Goal: Task Accomplishment & Management: Manage account settings

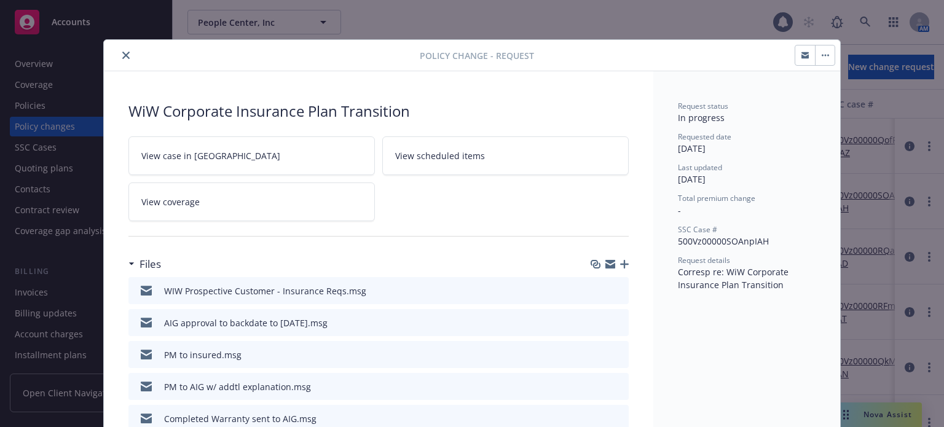
scroll to position [37, 0]
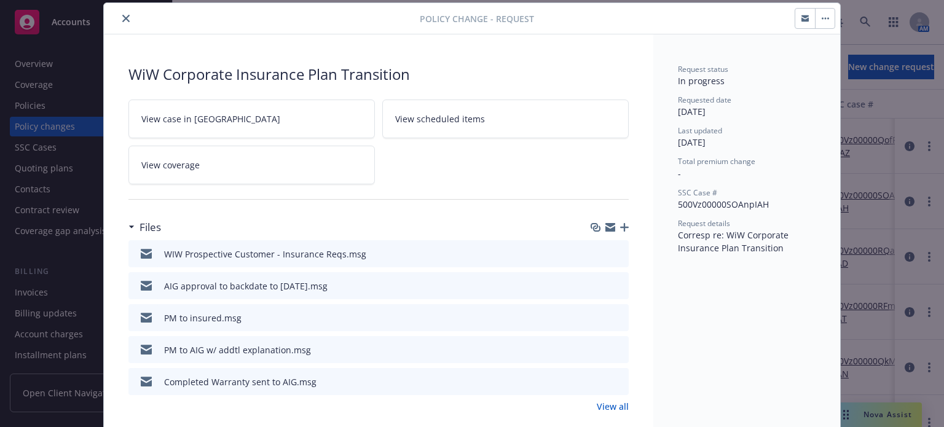
click at [612, 253] on icon "preview file" at bounding box center [617, 253] width 11 height 9
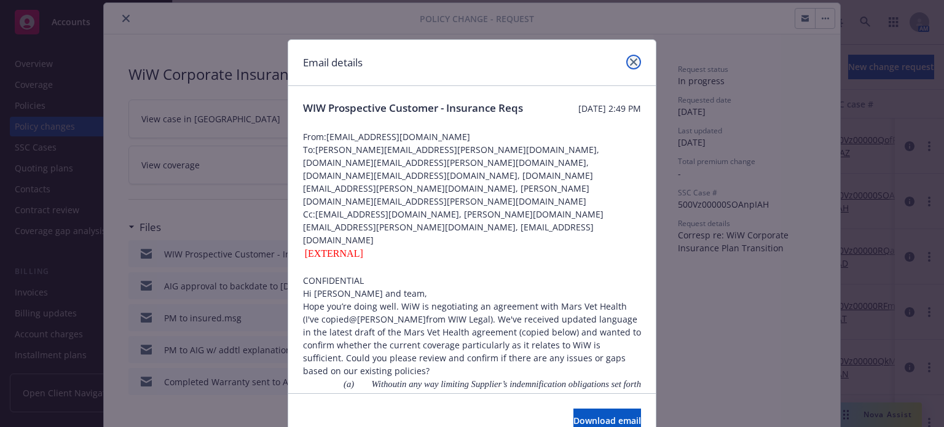
click at [630, 63] on icon "close" at bounding box center [633, 61] width 7 height 7
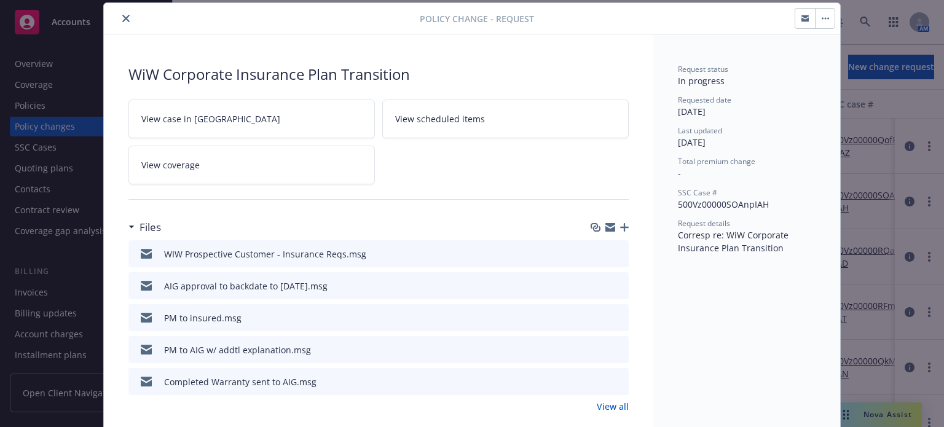
click at [119, 19] on button "close" at bounding box center [126, 18] width 15 height 15
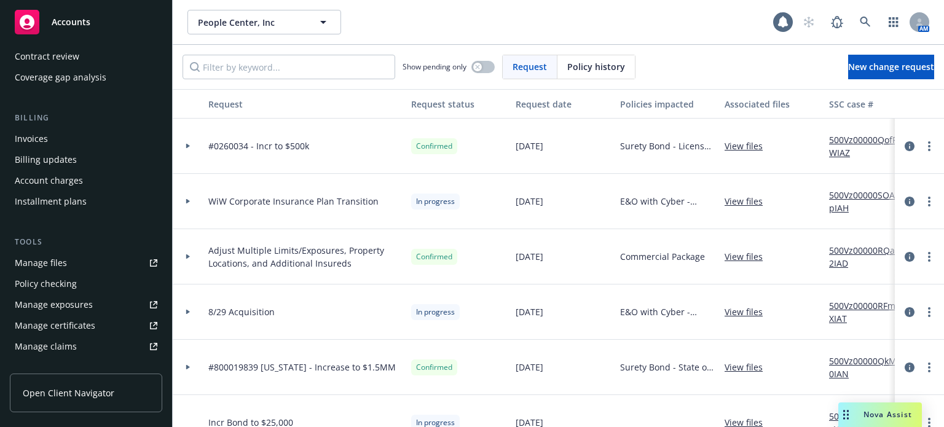
scroll to position [123, 0]
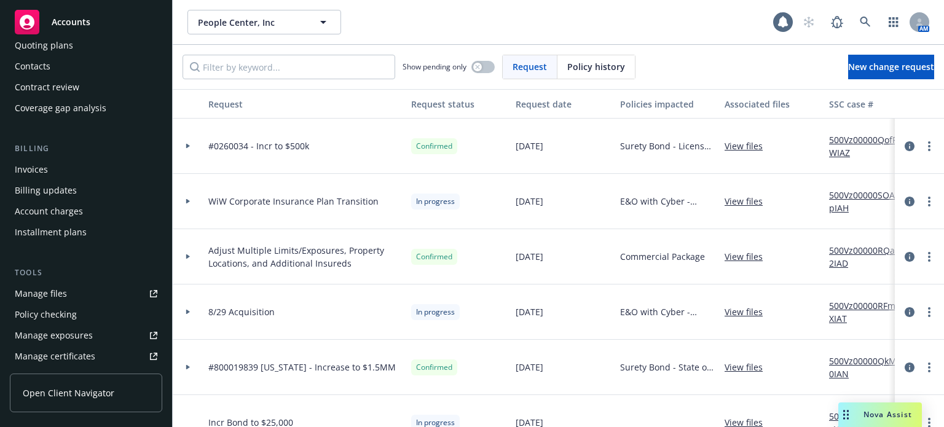
click at [49, 293] on div "Manage files" at bounding box center [41, 294] width 52 height 20
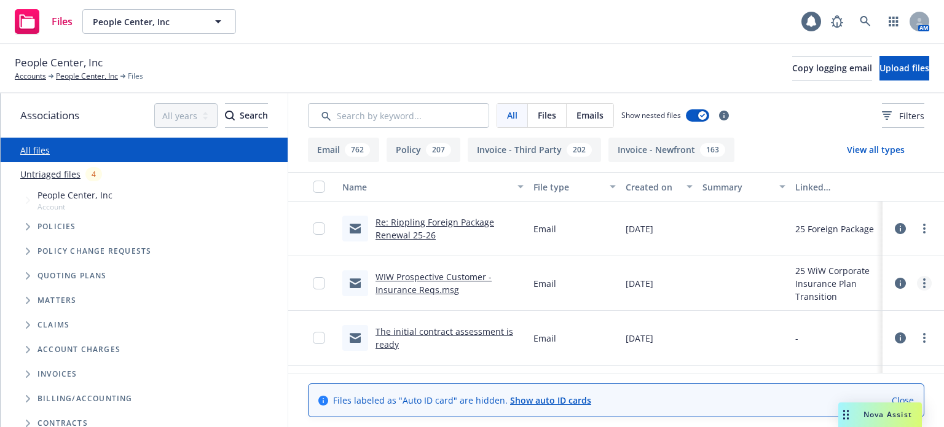
click at [919, 286] on link "more" at bounding box center [924, 283] width 15 height 15
click at [843, 307] on link "Archive" at bounding box center [861, 308] width 122 height 25
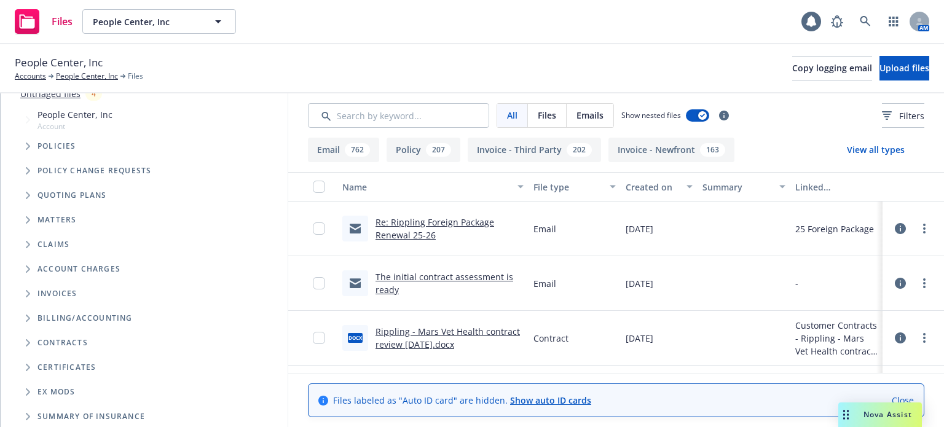
scroll to position [123, 0]
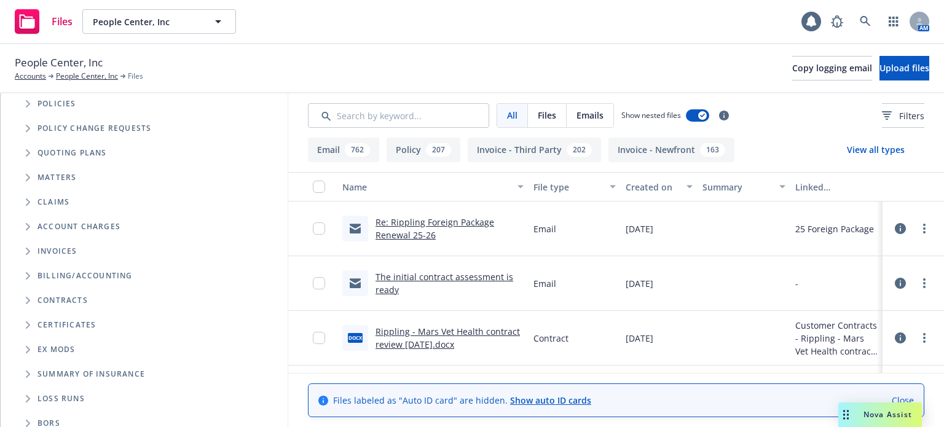
click at [30, 305] on span "Folder Tree Example" at bounding box center [28, 301] width 20 height 20
click at [37, 346] on icon "Folder Tree Example" at bounding box center [38, 347] width 4 height 7
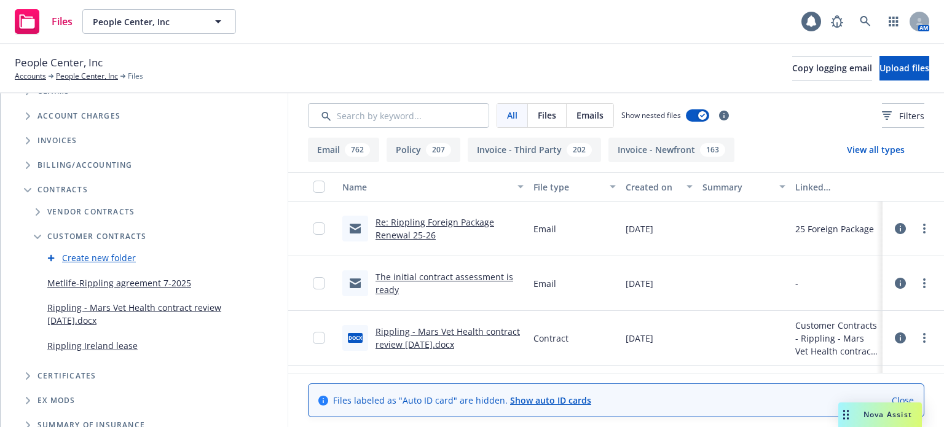
scroll to position [246, 0]
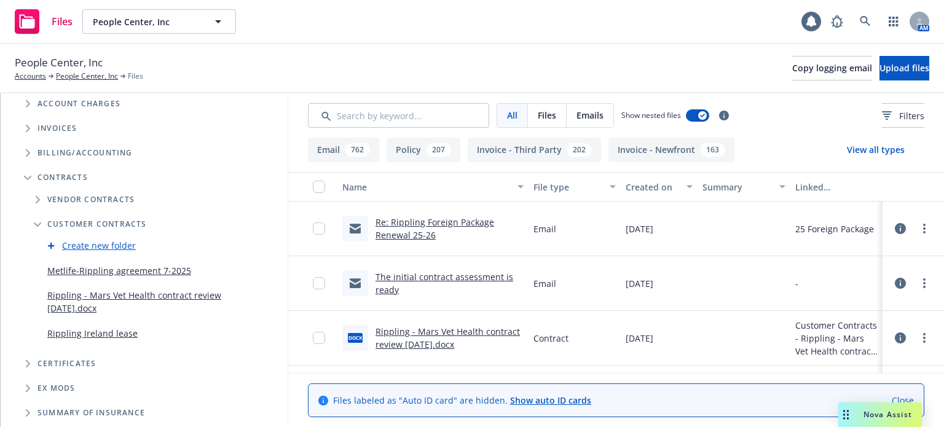
click at [102, 297] on link "Rippling - Mars Vet Health contract review 10-13-25.docx" at bounding box center [135, 302] width 176 height 26
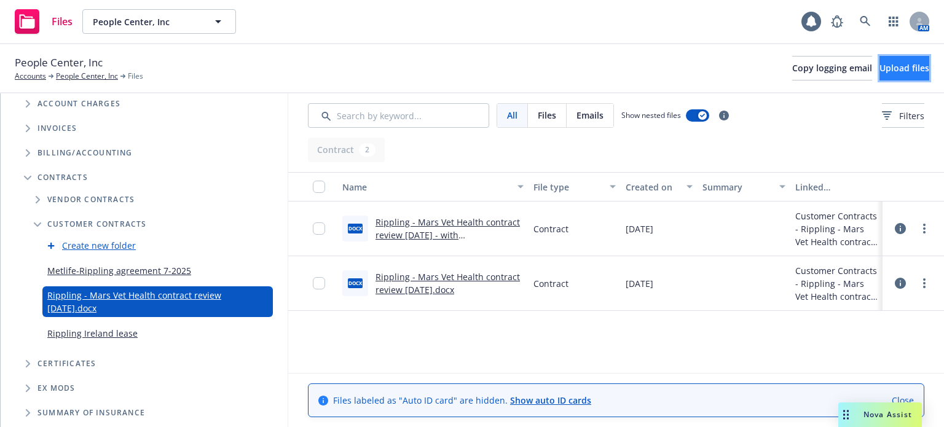
click at [892, 71] on span "Upload files" at bounding box center [905, 68] width 50 height 12
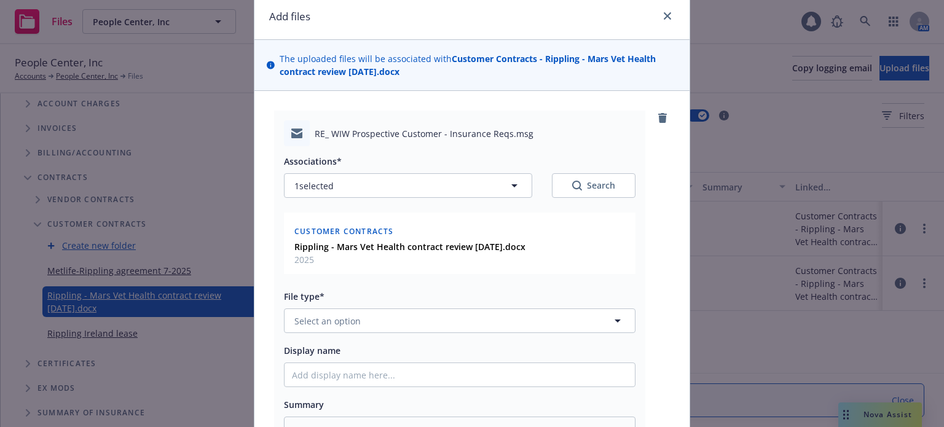
scroll to position [238, 0]
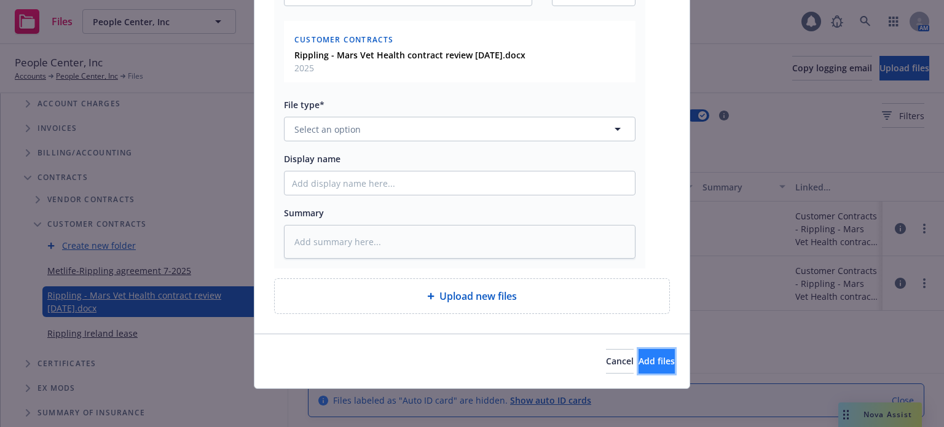
click at [653, 371] on button "Add files" at bounding box center [657, 361] width 36 height 25
type textarea "x"
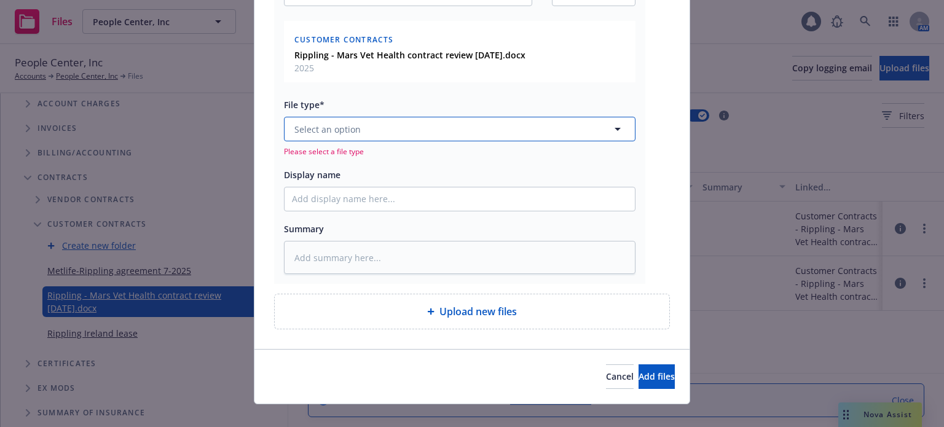
click at [400, 140] on button "Select an option" at bounding box center [460, 129] width 352 height 25
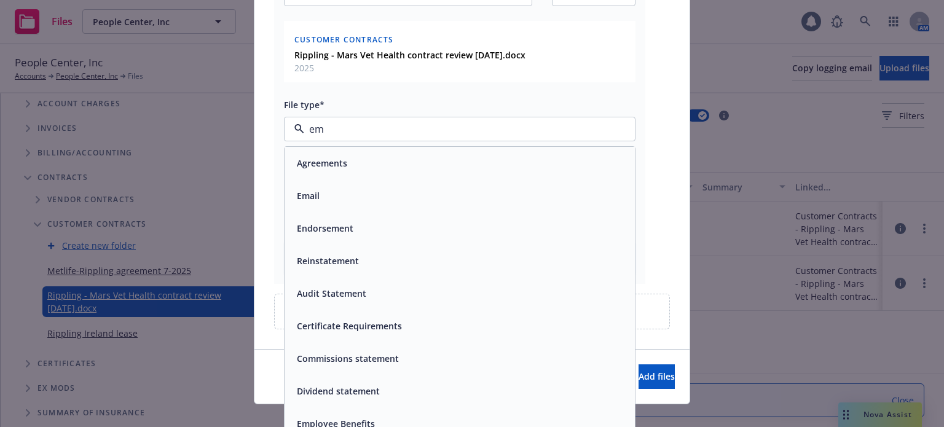
type input "ema"
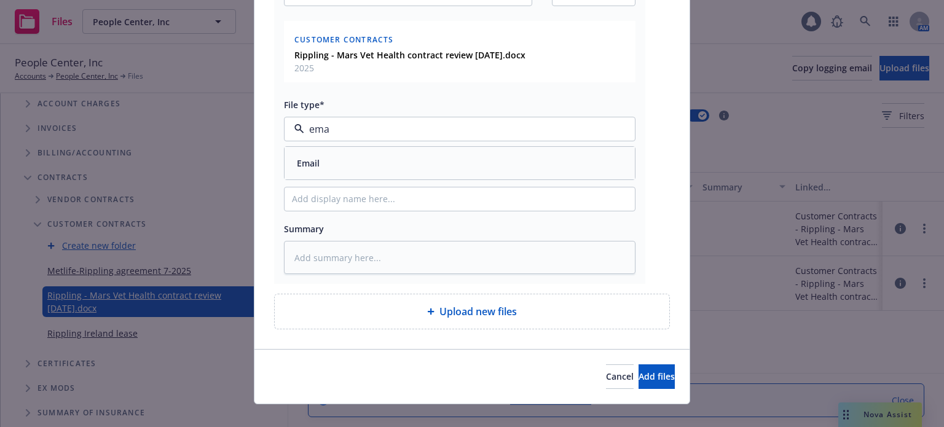
click at [328, 160] on div "Email" at bounding box center [460, 163] width 336 height 18
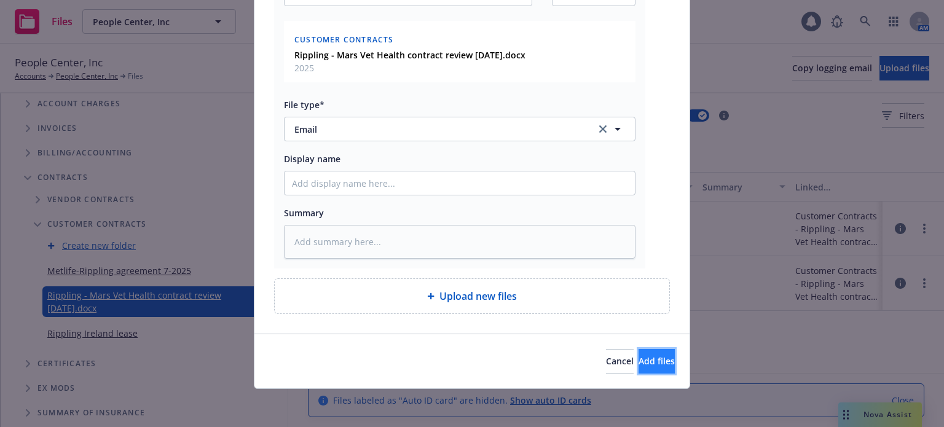
click at [639, 363] on span "Add files" at bounding box center [657, 361] width 36 height 12
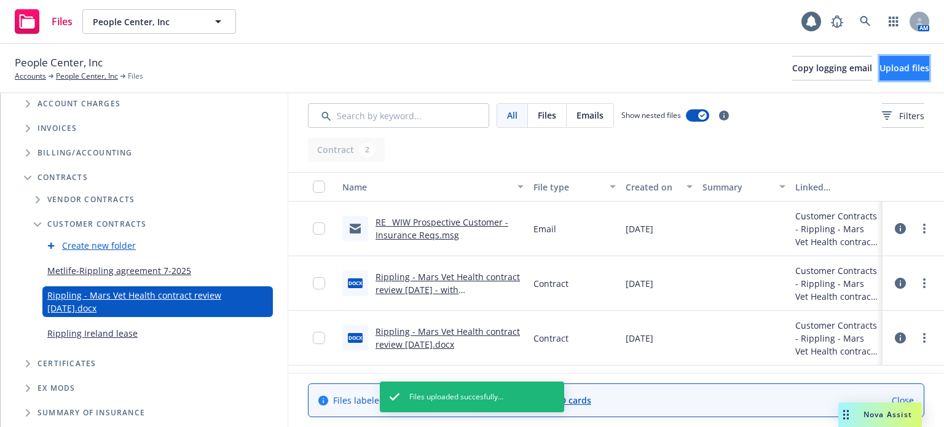
click at [880, 60] on button "Upload files" at bounding box center [905, 68] width 50 height 25
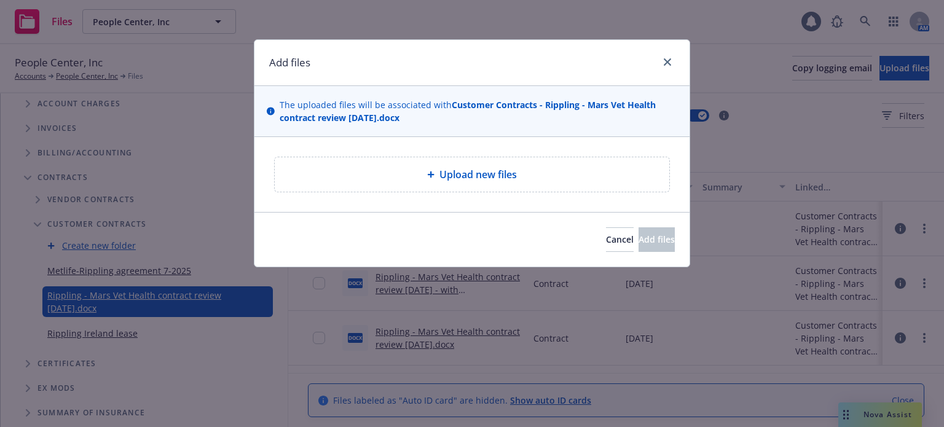
type textarea "x"
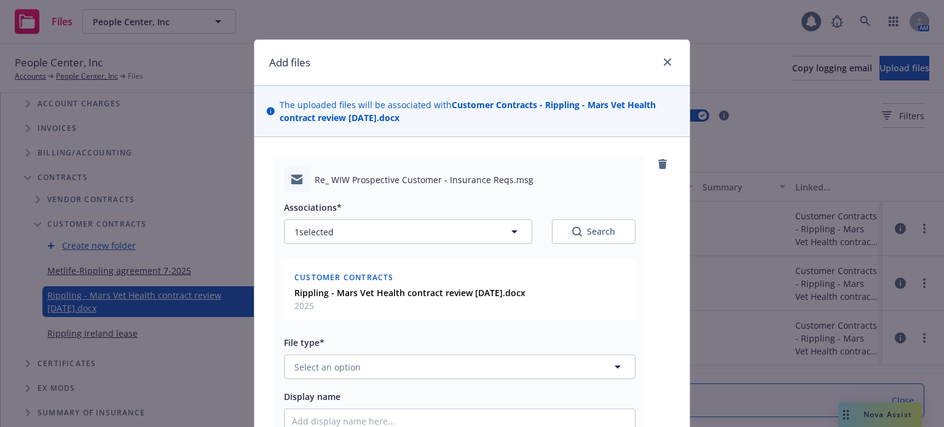
scroll to position [123, 0]
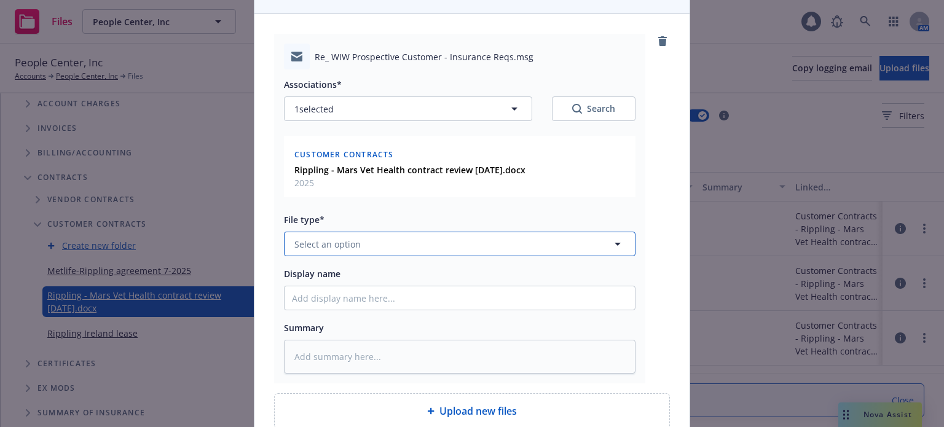
click at [364, 237] on button "Select an option" at bounding box center [460, 244] width 352 height 25
type input "emai"
click at [334, 283] on div "Email" at bounding box center [460, 278] width 336 height 18
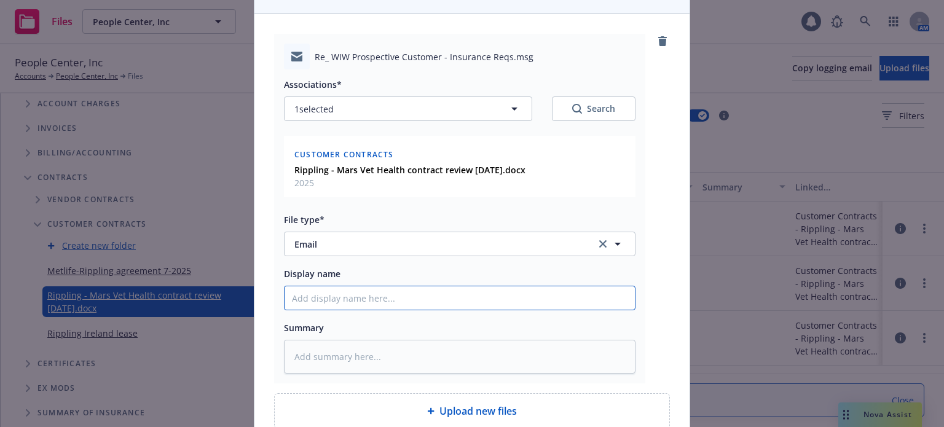
click at [332, 295] on input "Display name" at bounding box center [460, 297] width 350 height 23
type textarea "x"
type input "e"
type textarea "x"
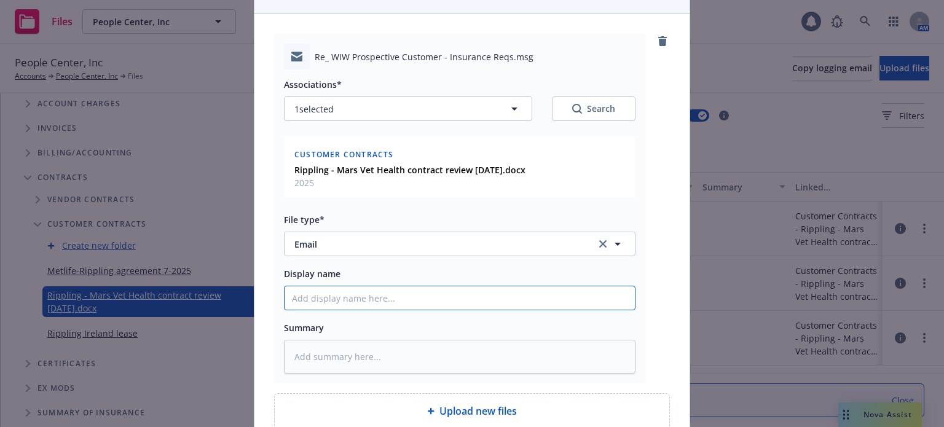
type input "R"
type textarea "x"
type input "Re"
type textarea "x"
type input "Red"
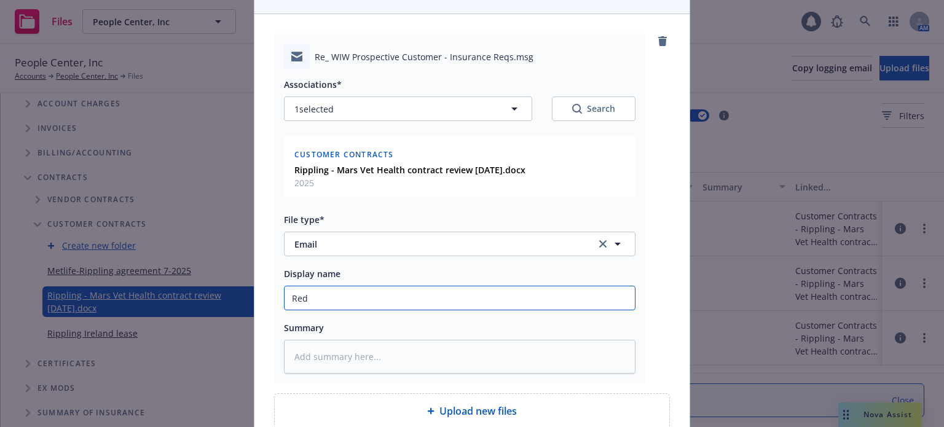
type textarea "x"
type input "Redl"
type textarea "x"
type input "Redli"
type textarea "x"
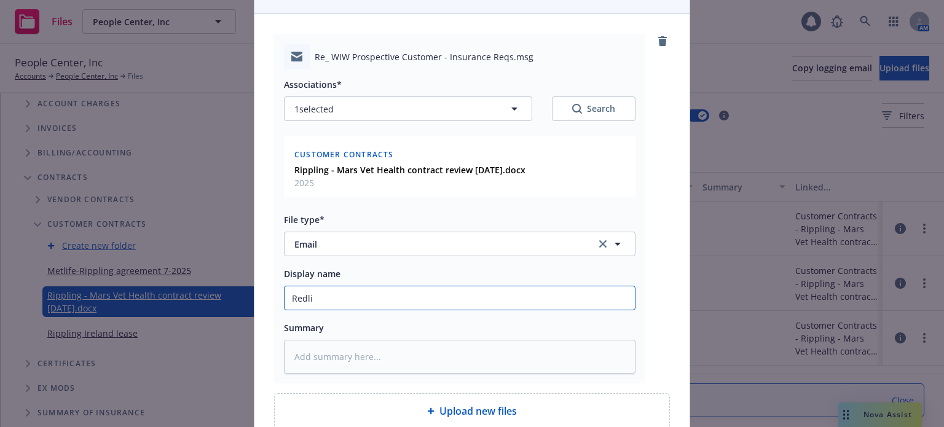
type input "Redlin"
type textarea "x"
type input "Redline"
type textarea "x"
type input "Redlines"
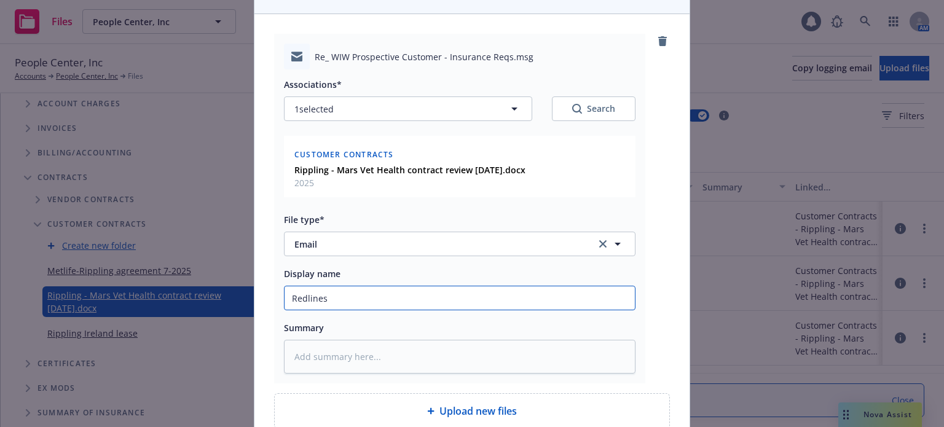
type textarea "x"
type input "Redlines"
type textarea "x"
type input "Redlines t"
type textarea "x"
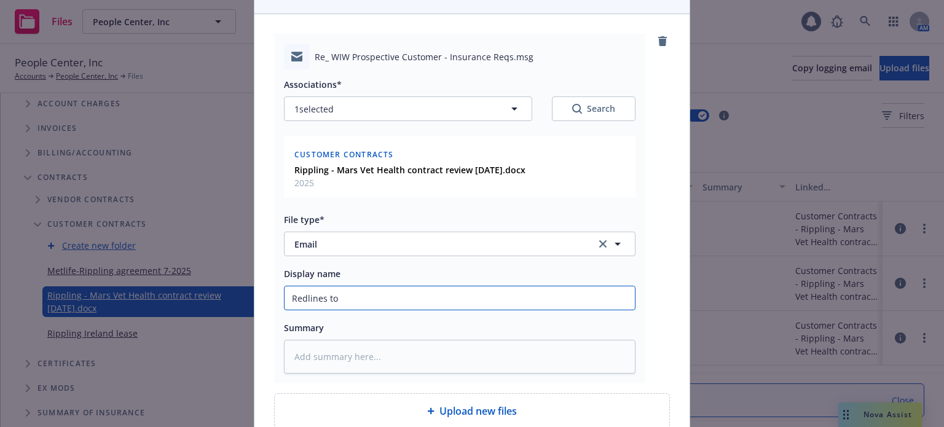
type input "Redlines to"
type textarea "x"
type input "Redlines to i"
type textarea "x"
type input "Redlines to in"
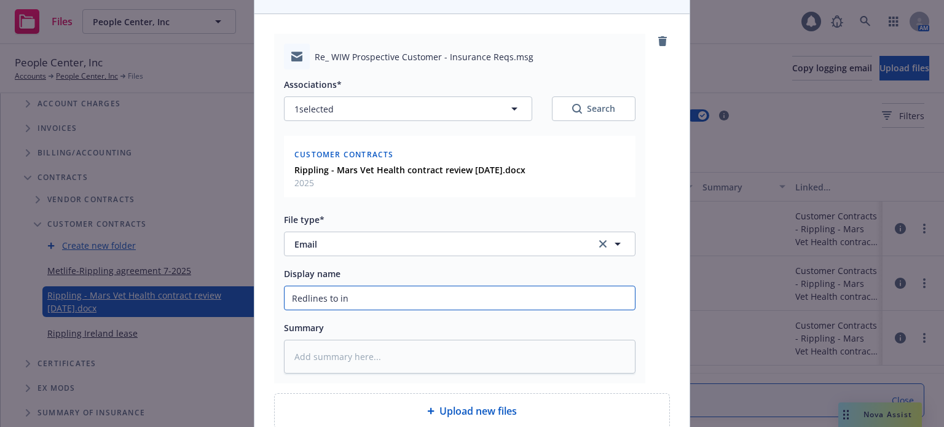
type textarea "x"
type input "Redlines to ins"
type textarea "x"
type input "Redlines to insu"
type textarea "x"
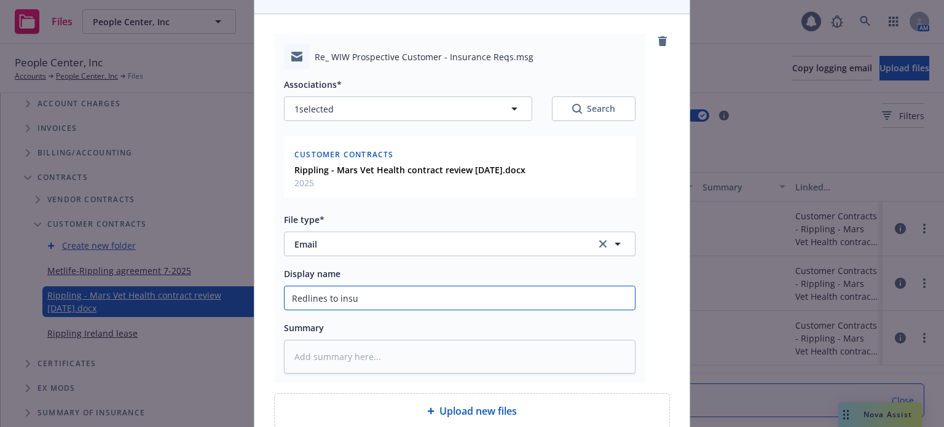
type input "Redlines to insur"
type textarea "x"
type input "Redlines to insure"
type textarea "x"
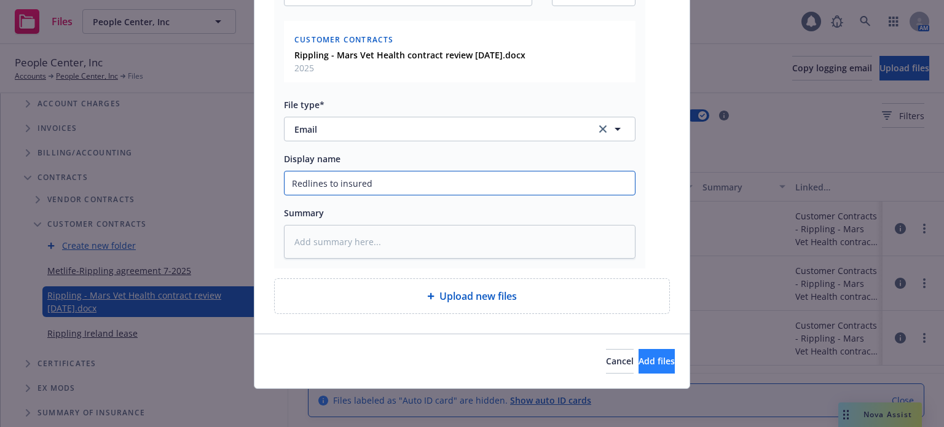
type input "Redlines to insured"
click at [652, 360] on button "Add files" at bounding box center [657, 361] width 36 height 25
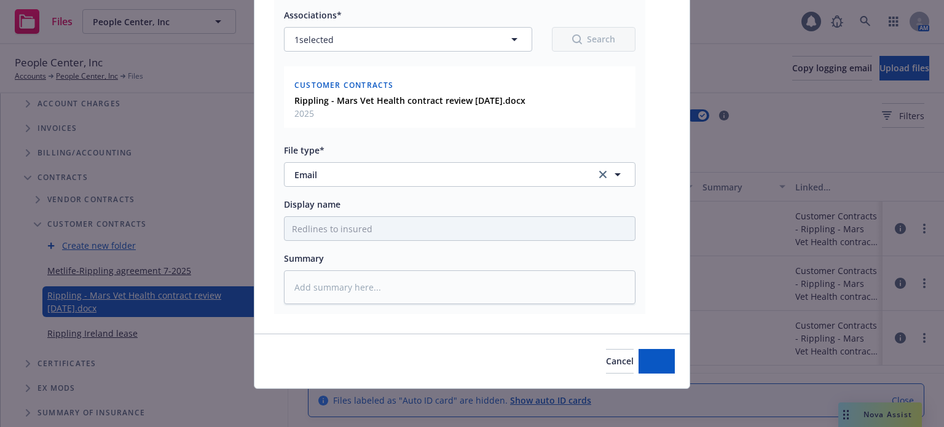
type textarea "x"
